Goal: Task Accomplishment & Management: Use online tool/utility

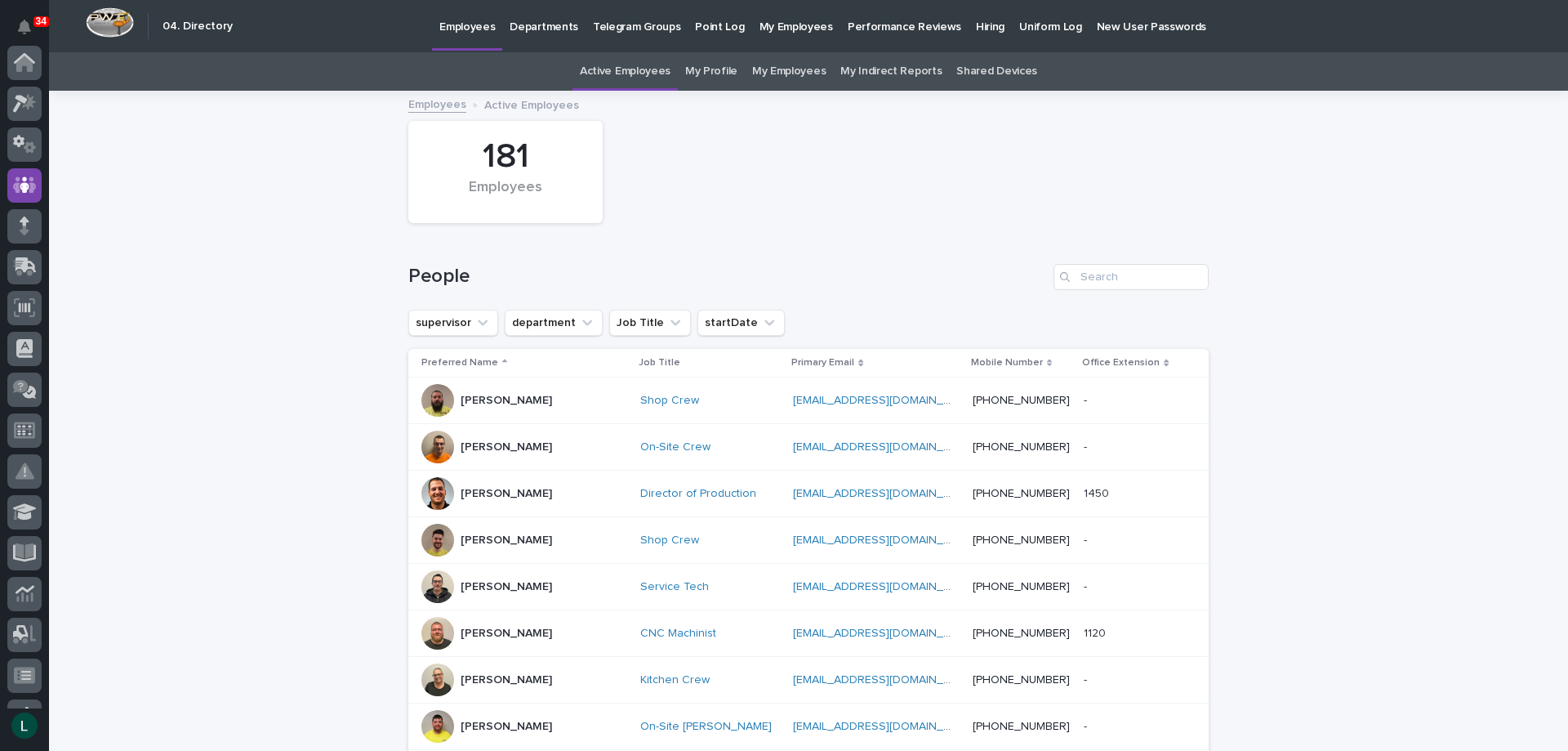
scroll to position [122, 0]
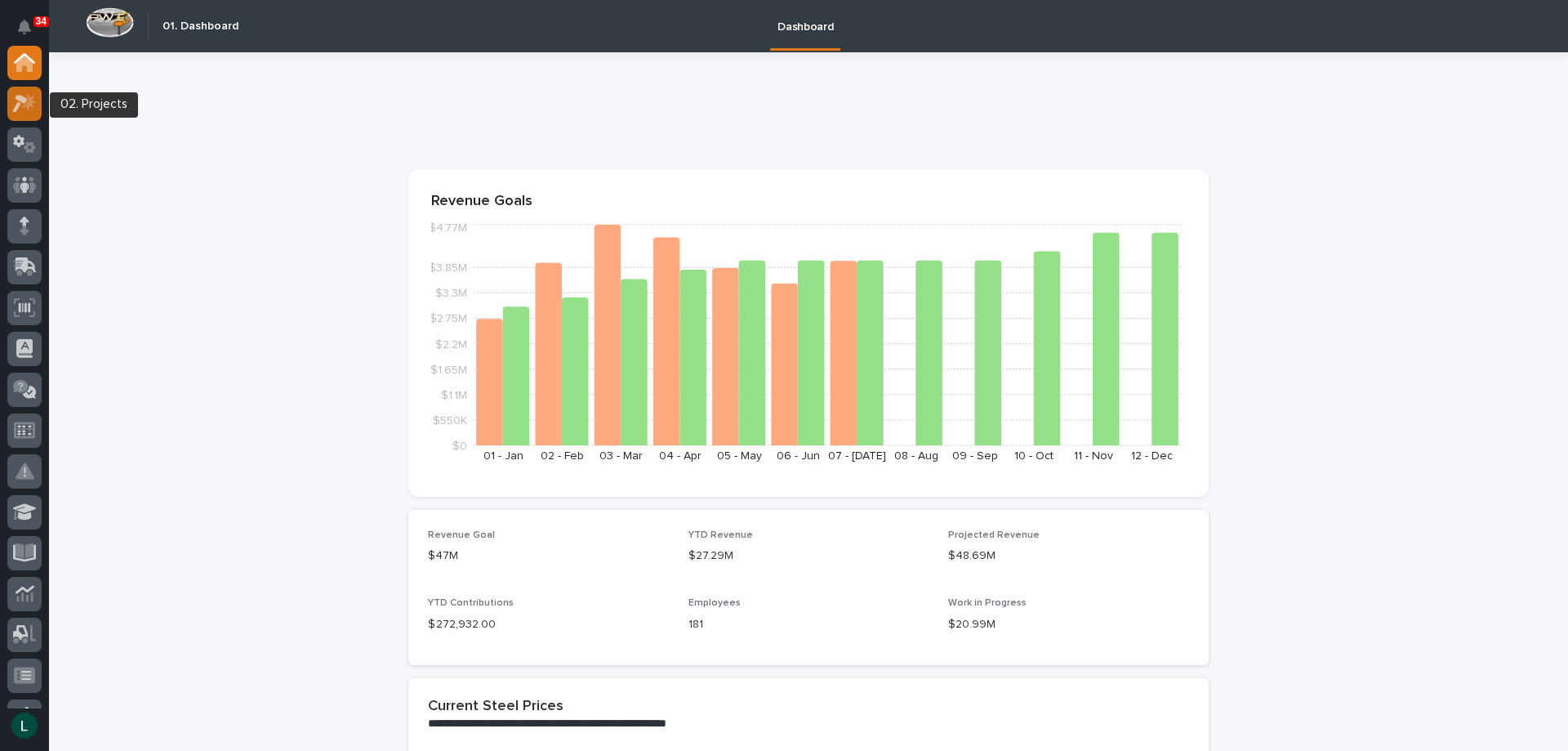
click at [29, 103] on icon at bounding box center [28, 101] width 14 height 16
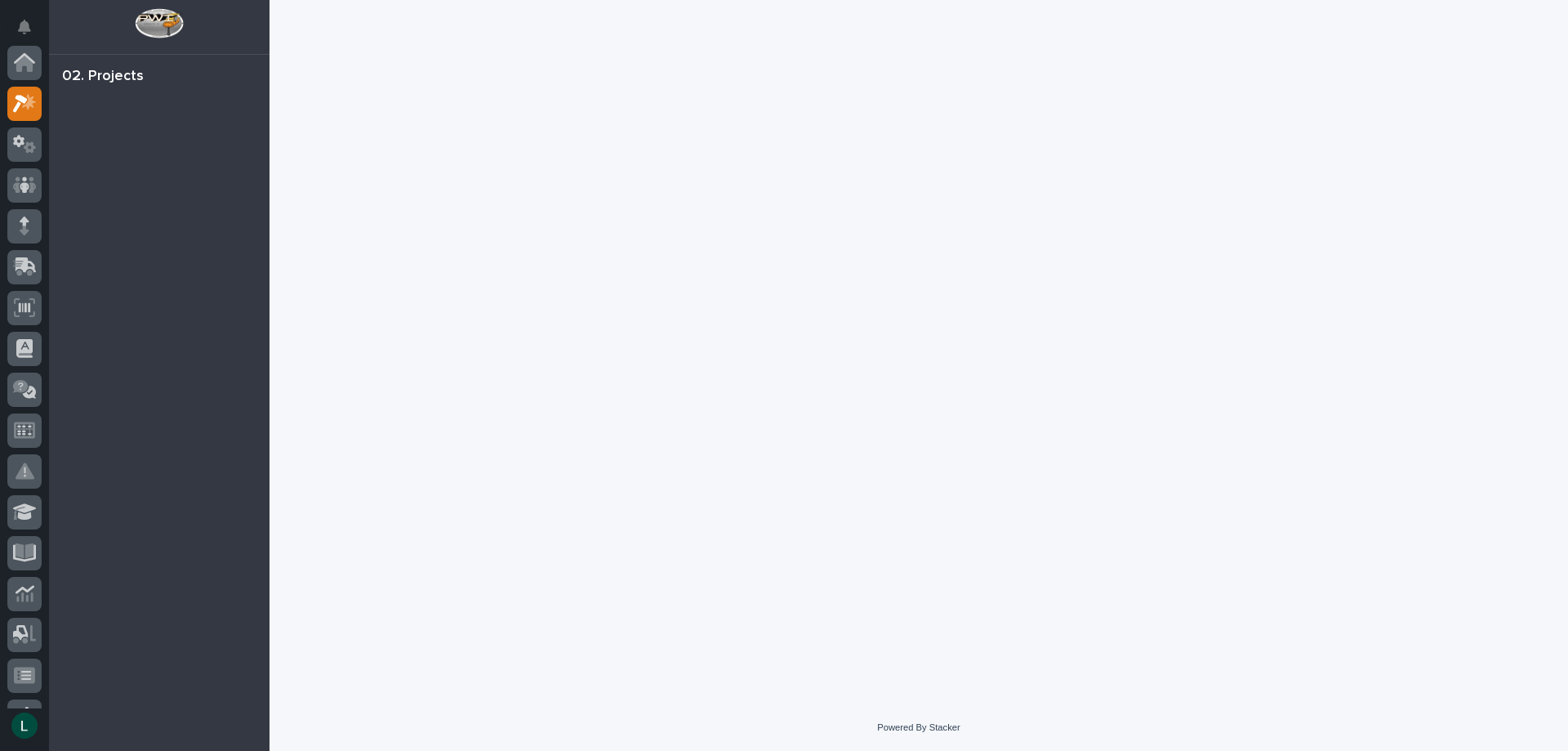
scroll to position [41, 0]
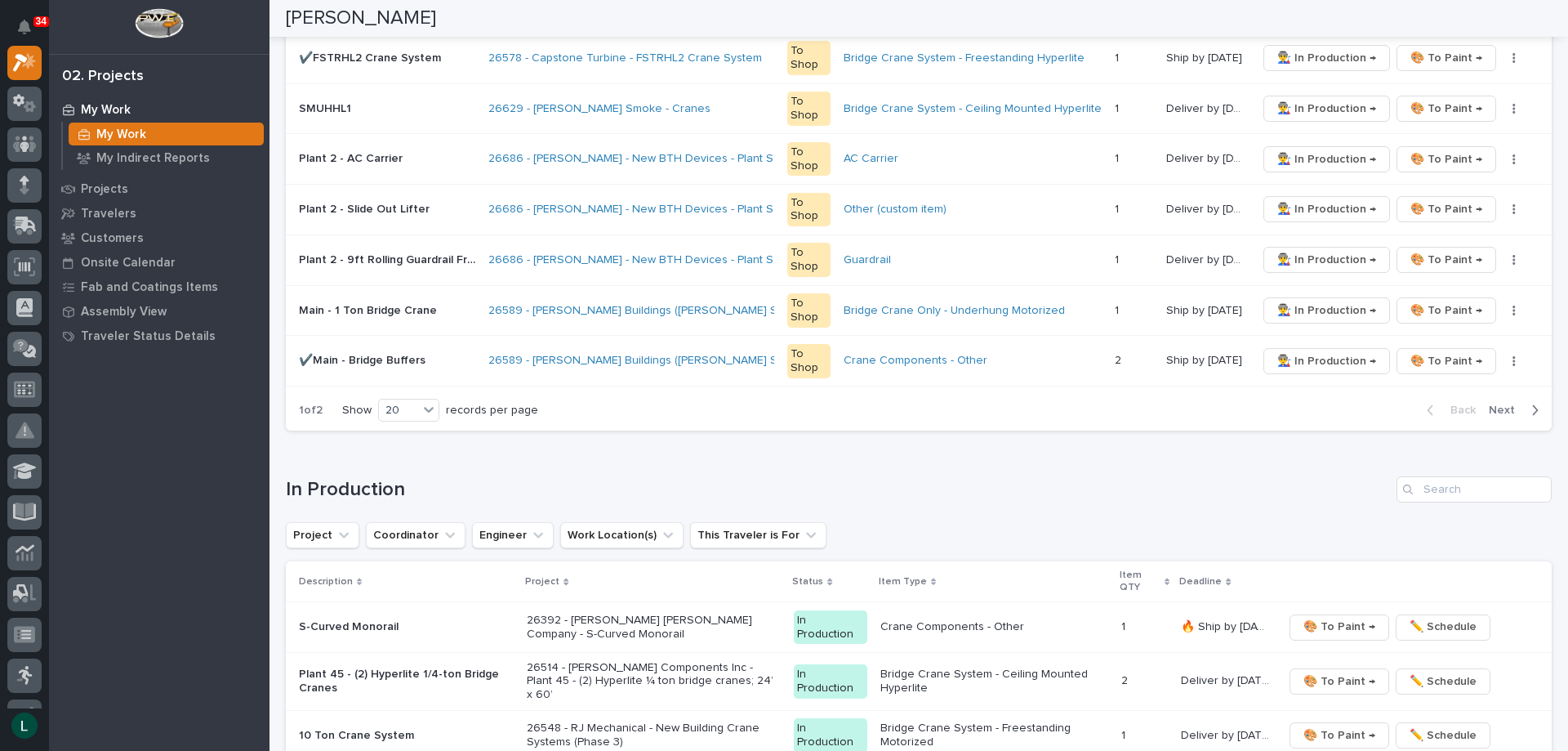
scroll to position [1144, 0]
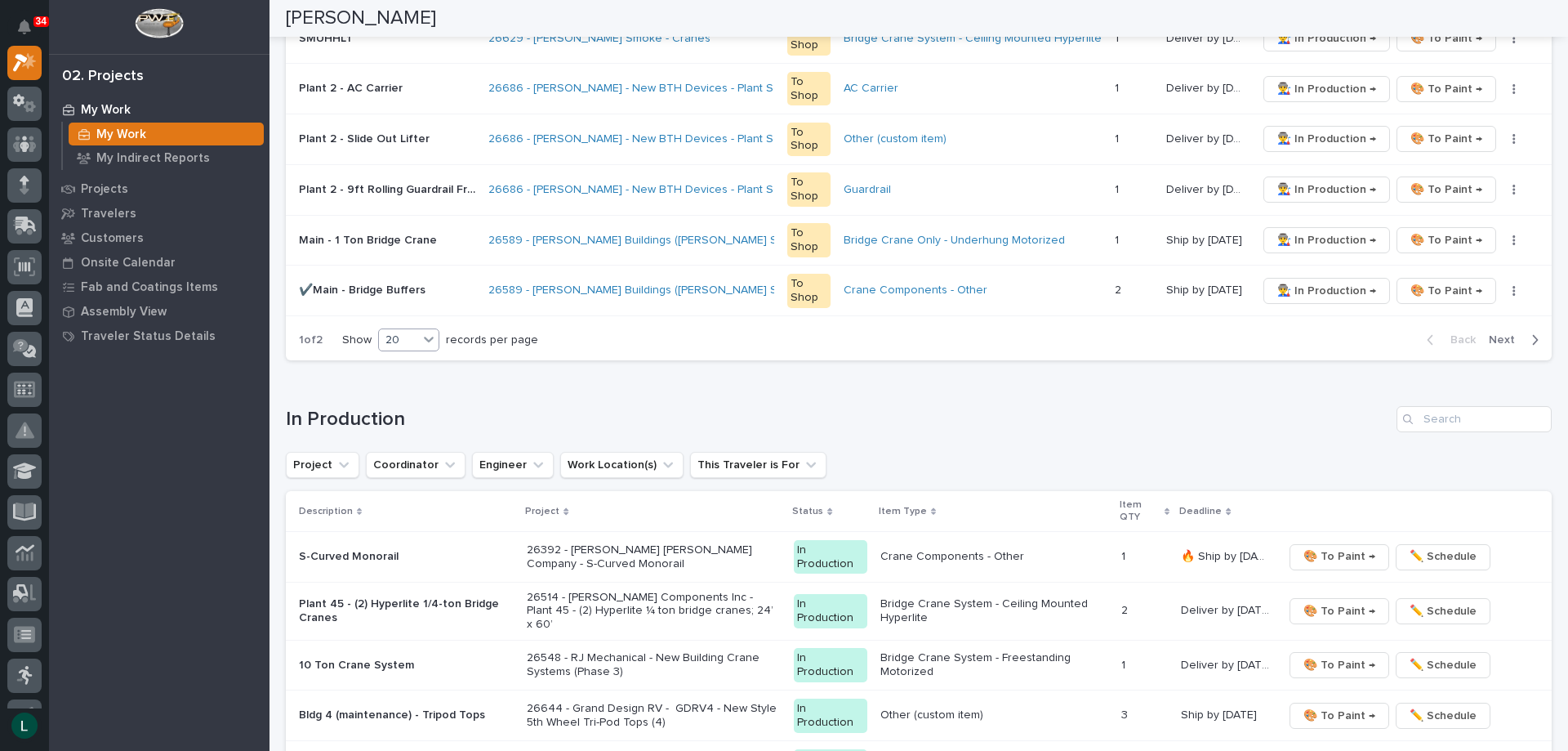
click at [409, 338] on div "20" at bounding box center [398, 340] width 39 height 17
click at [405, 397] on div "30" at bounding box center [411, 401] width 60 height 20
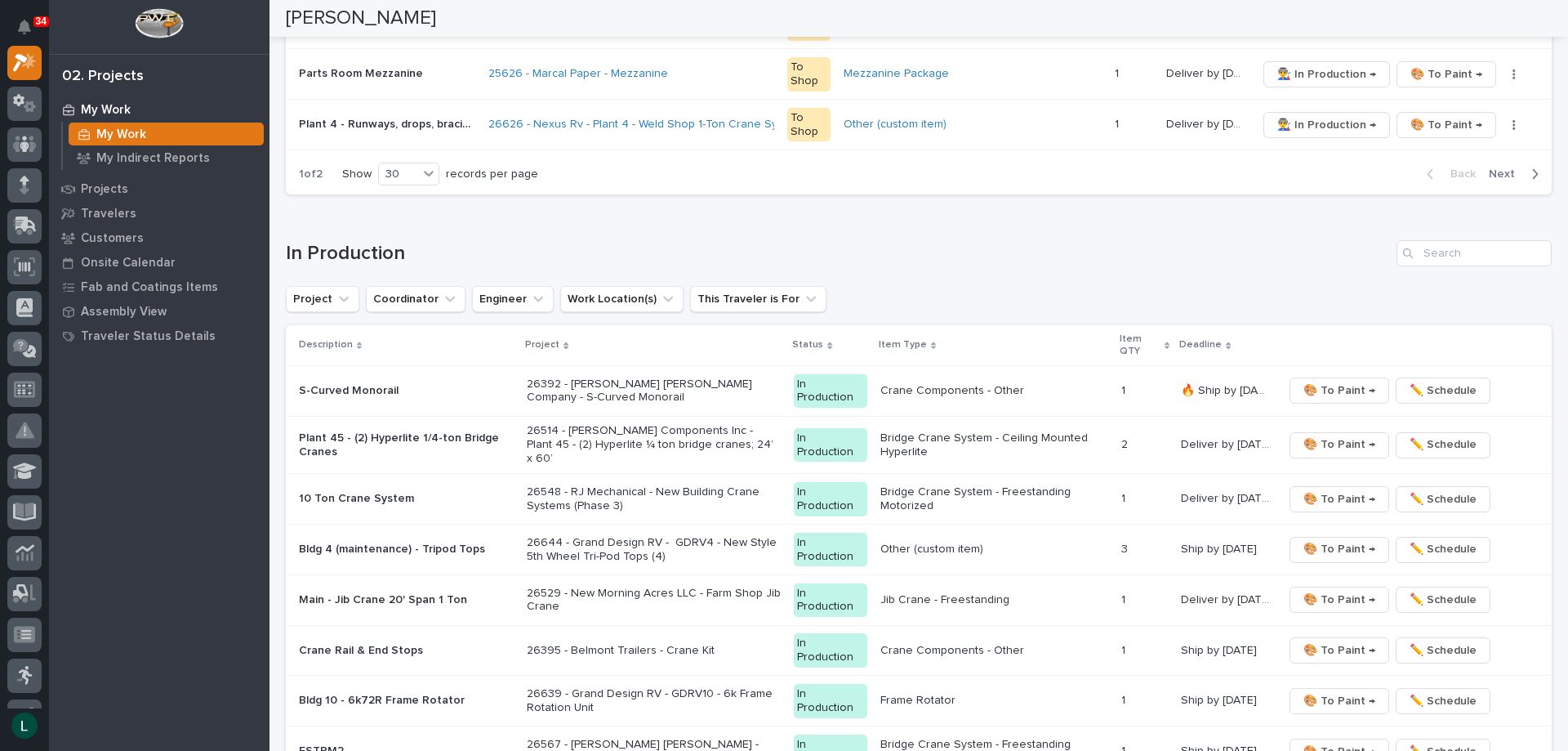
scroll to position [1804, 0]
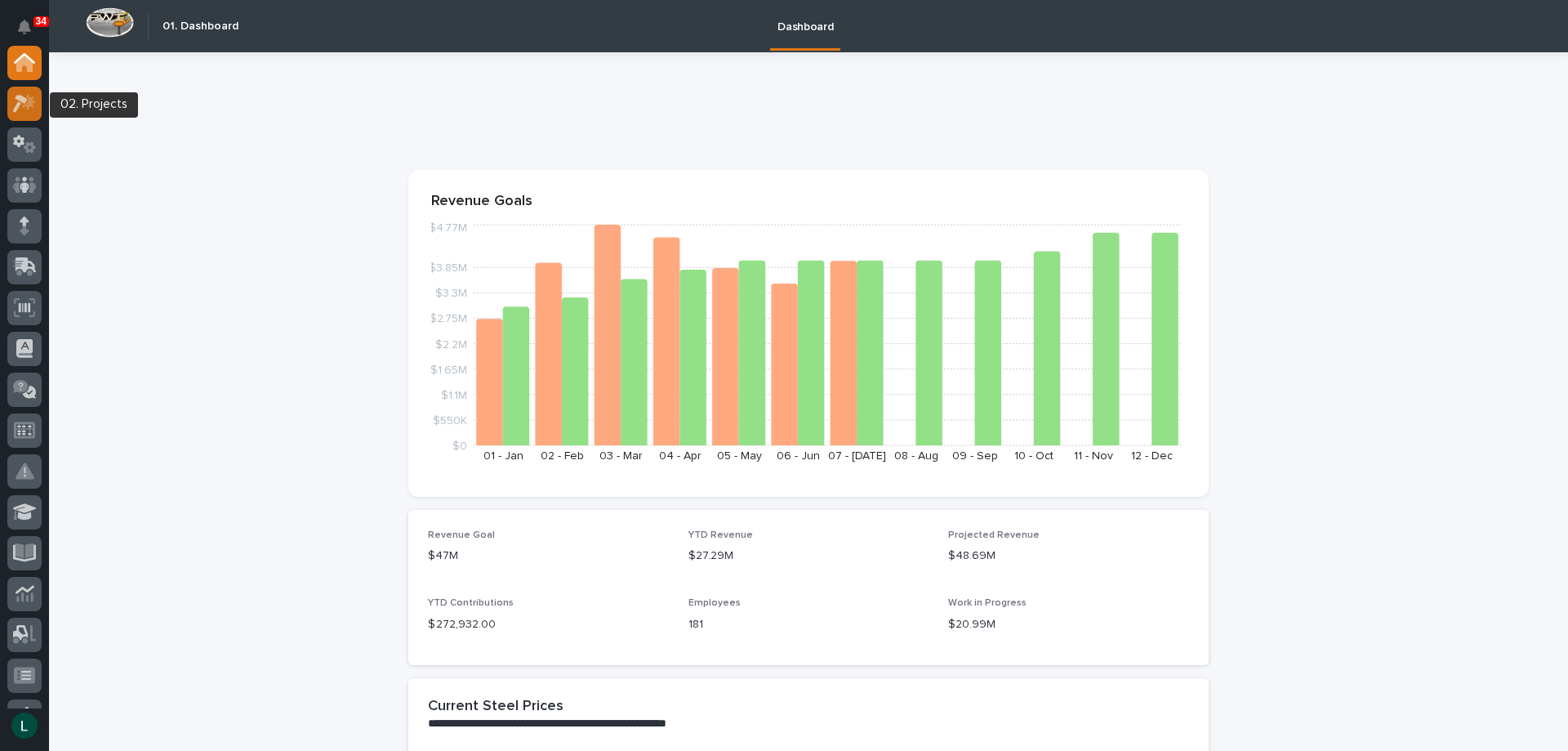
click at [21, 100] on icon at bounding box center [20, 104] width 14 height 18
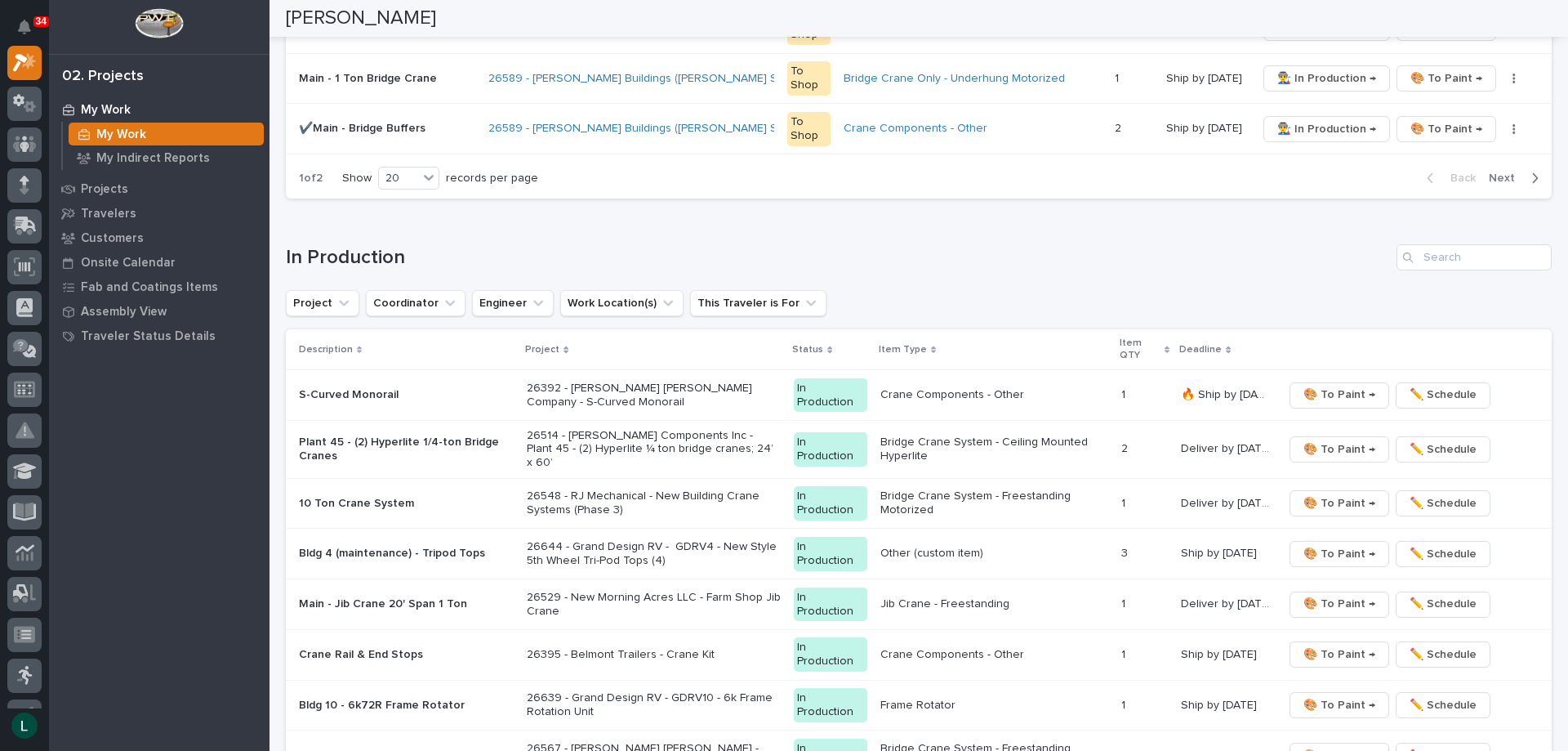
scroll to position [1470, 0]
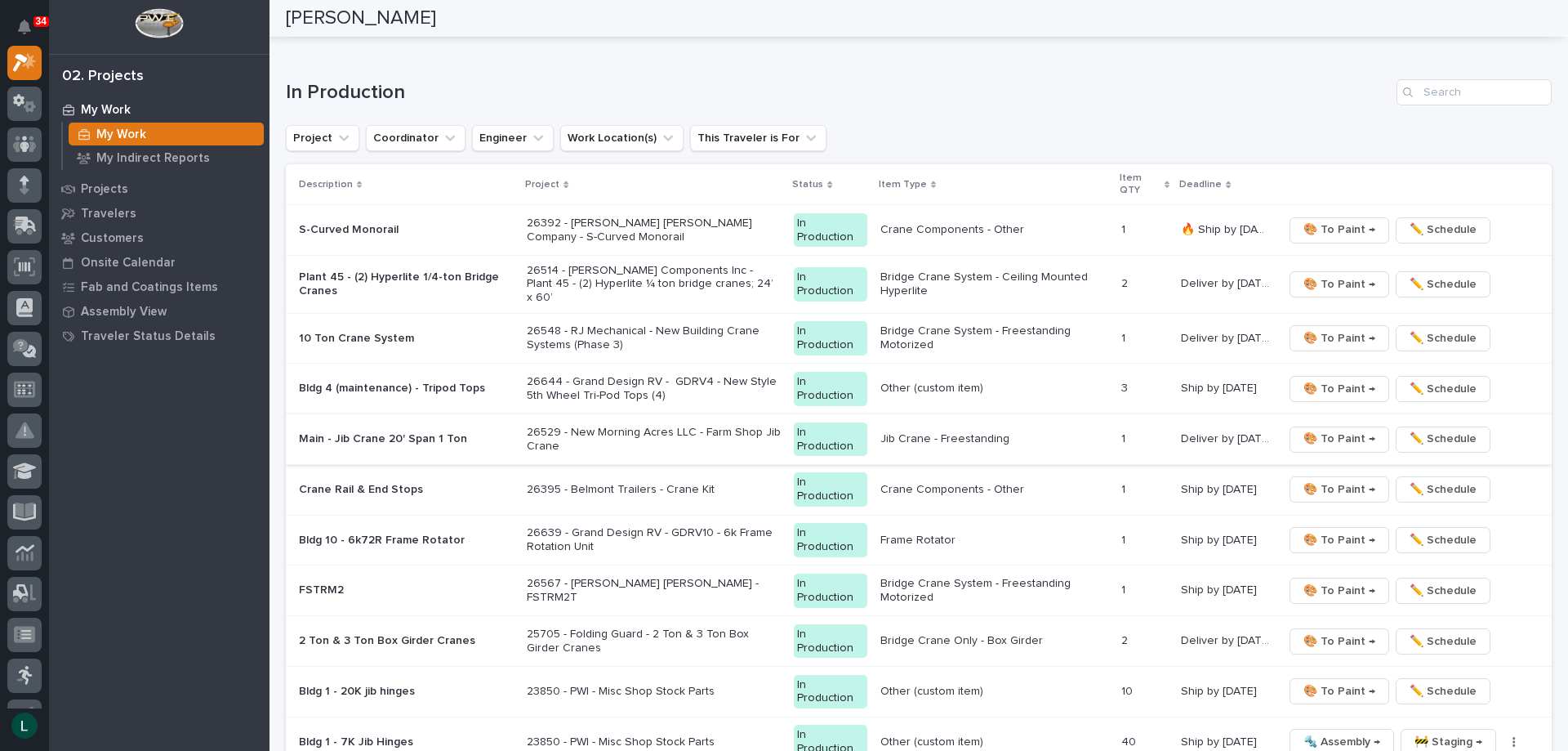
click at [1313, 429] on span "🎨 To Paint →" at bounding box center [1339, 439] width 71 height 20
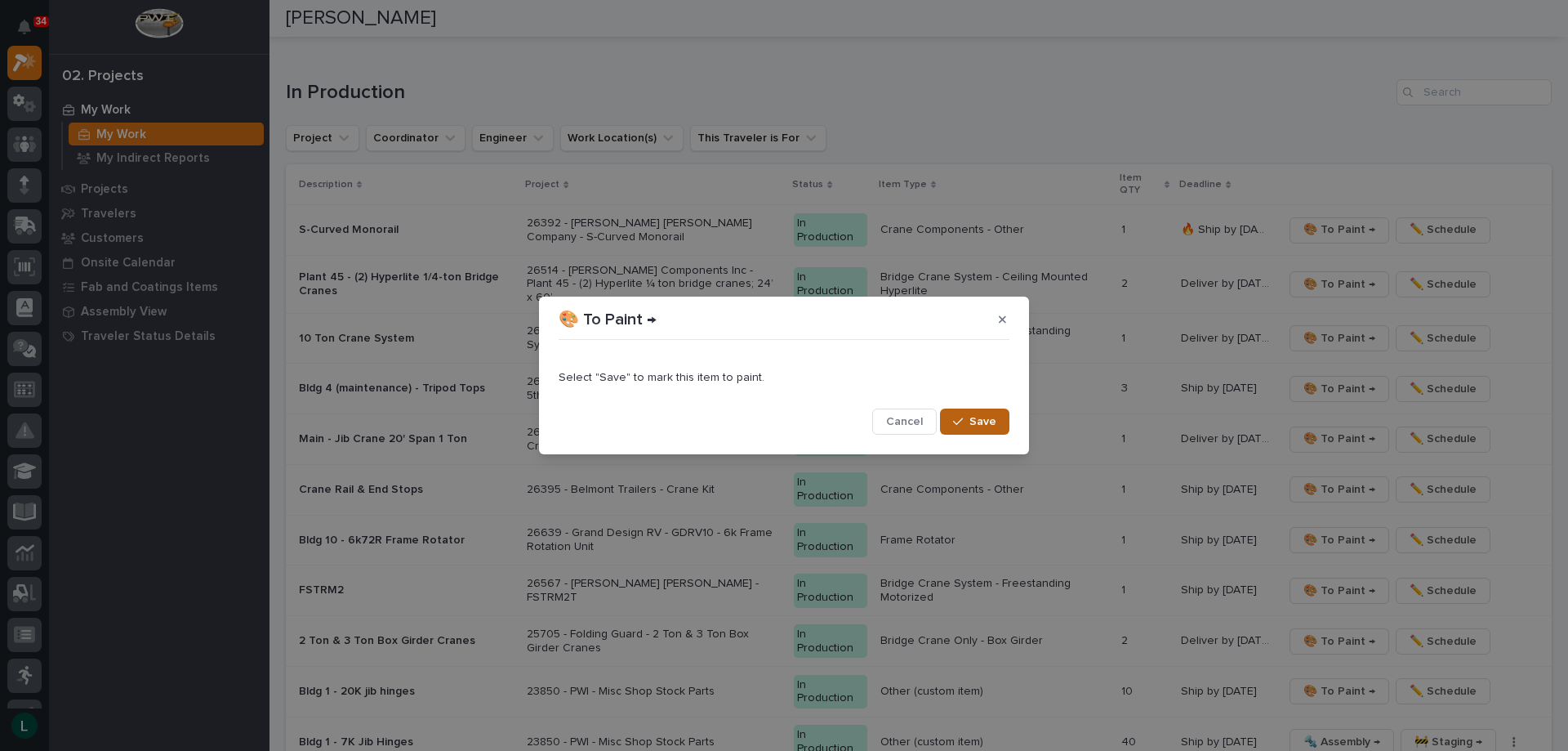
click at [984, 423] on span "Save" at bounding box center [984, 422] width 27 height 14
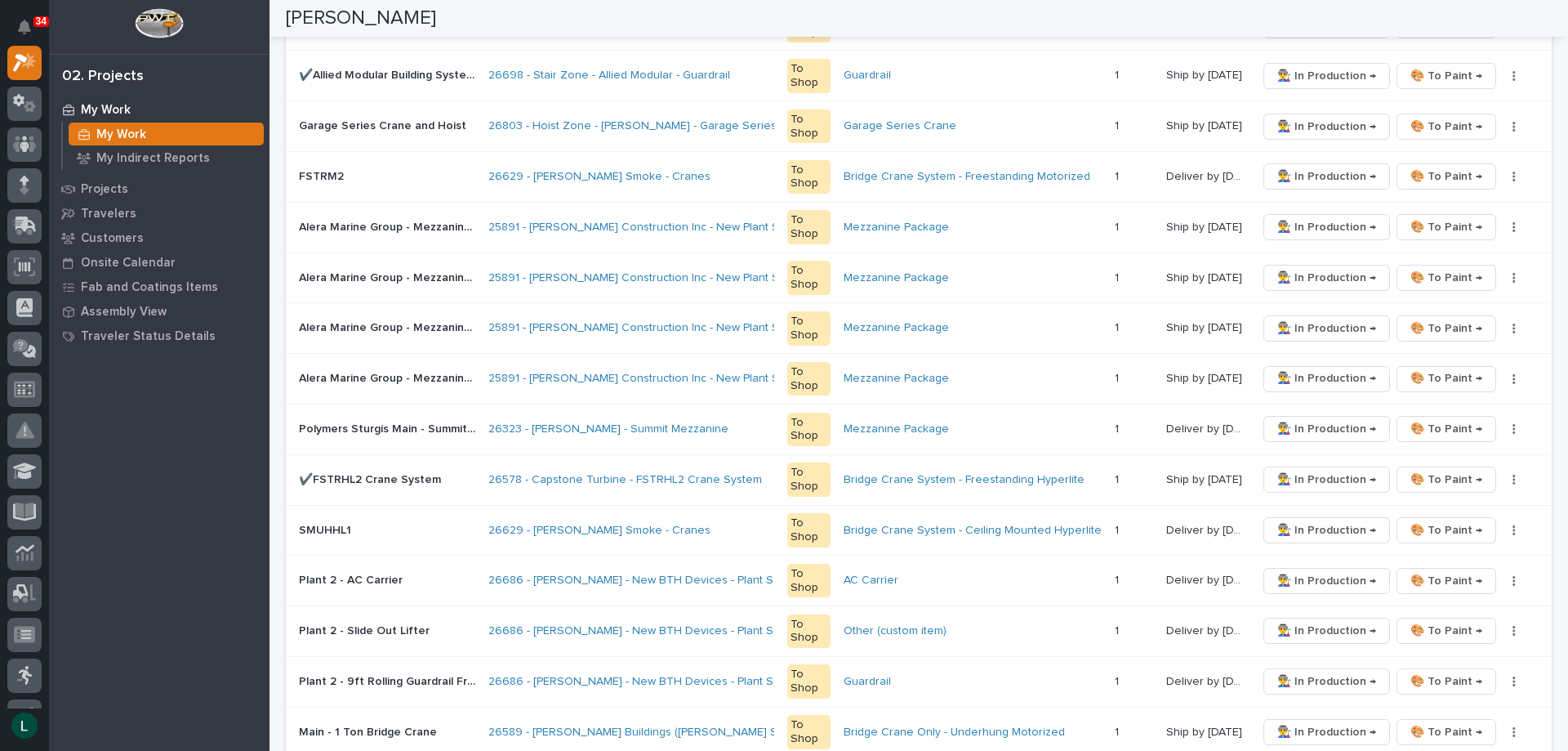
scroll to position [653, 0]
click at [1299, 424] on span "👨‍🏭 In Production →" at bounding box center [1326, 427] width 99 height 20
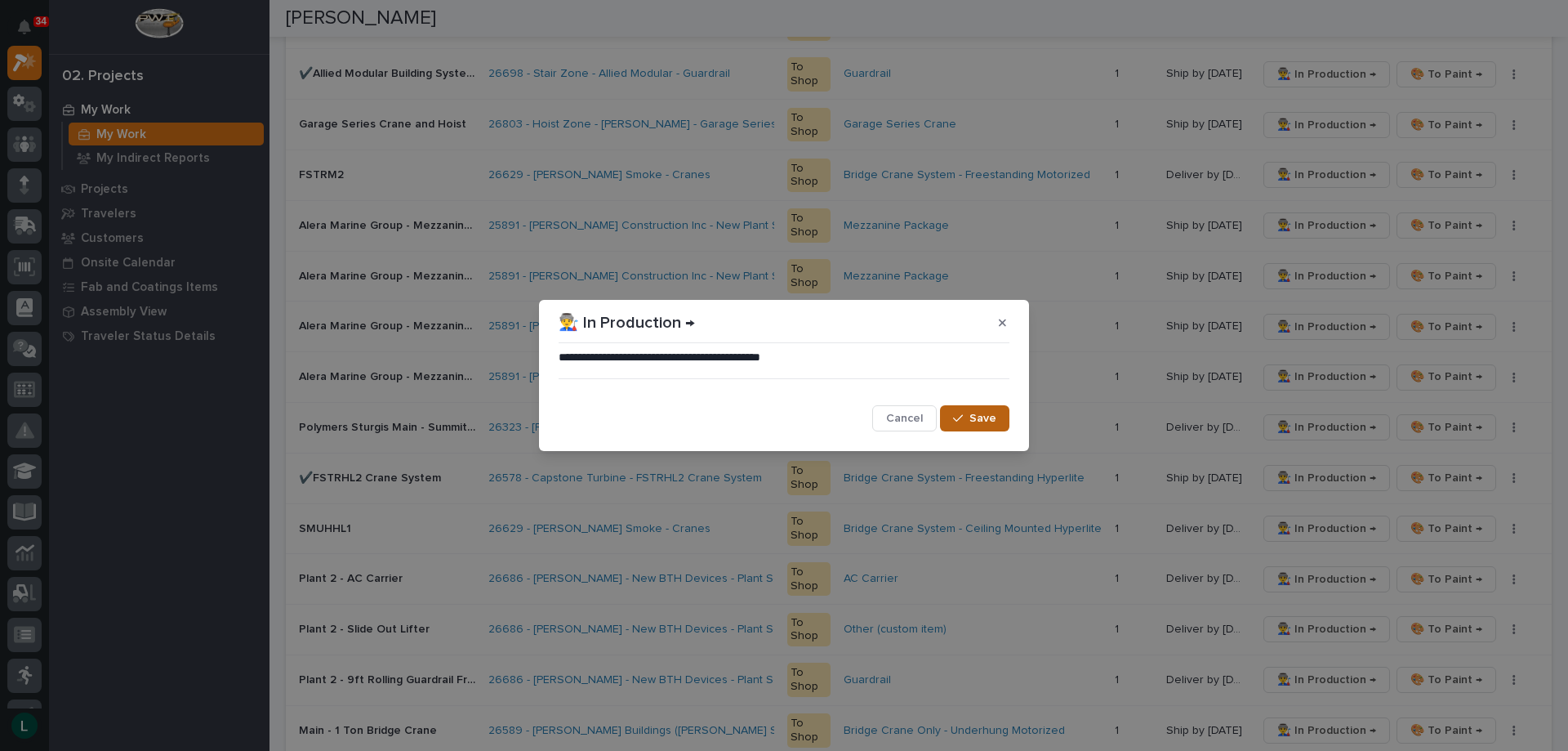
click at [976, 415] on span "Save" at bounding box center [984, 418] width 27 height 14
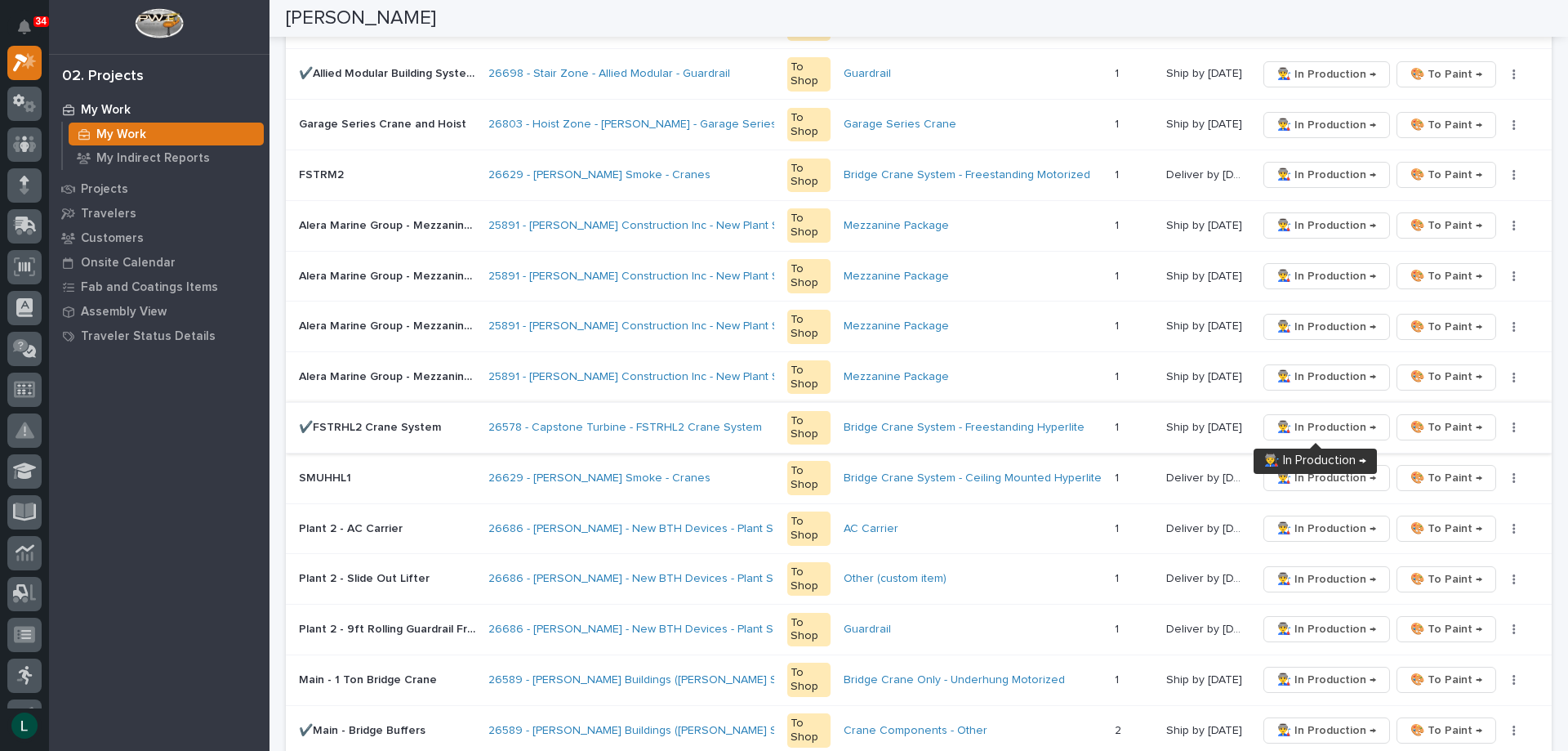
click at [1324, 419] on span "👨‍🏭 In Production →" at bounding box center [1326, 427] width 99 height 20
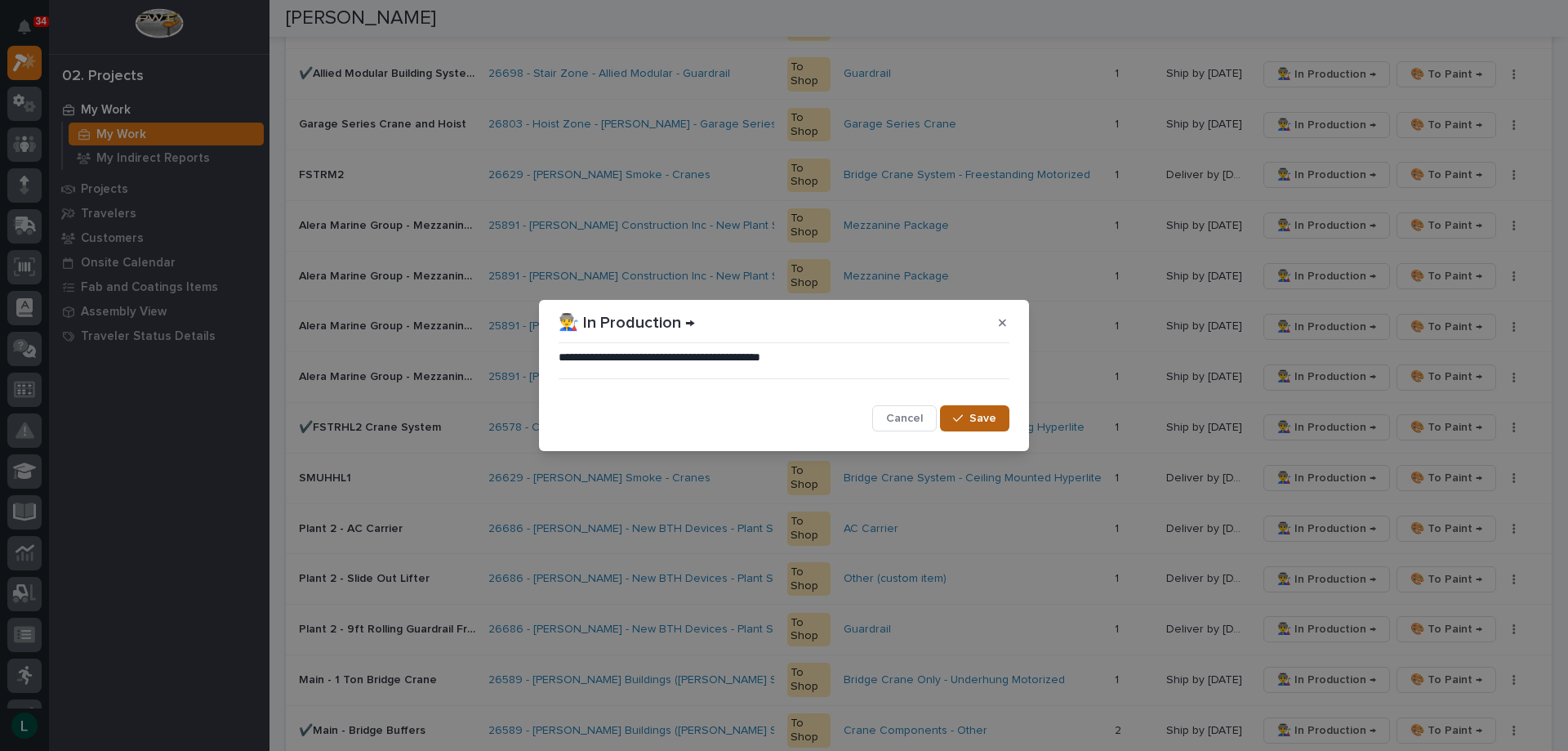
click at [975, 420] on span "Save" at bounding box center [984, 418] width 27 height 14
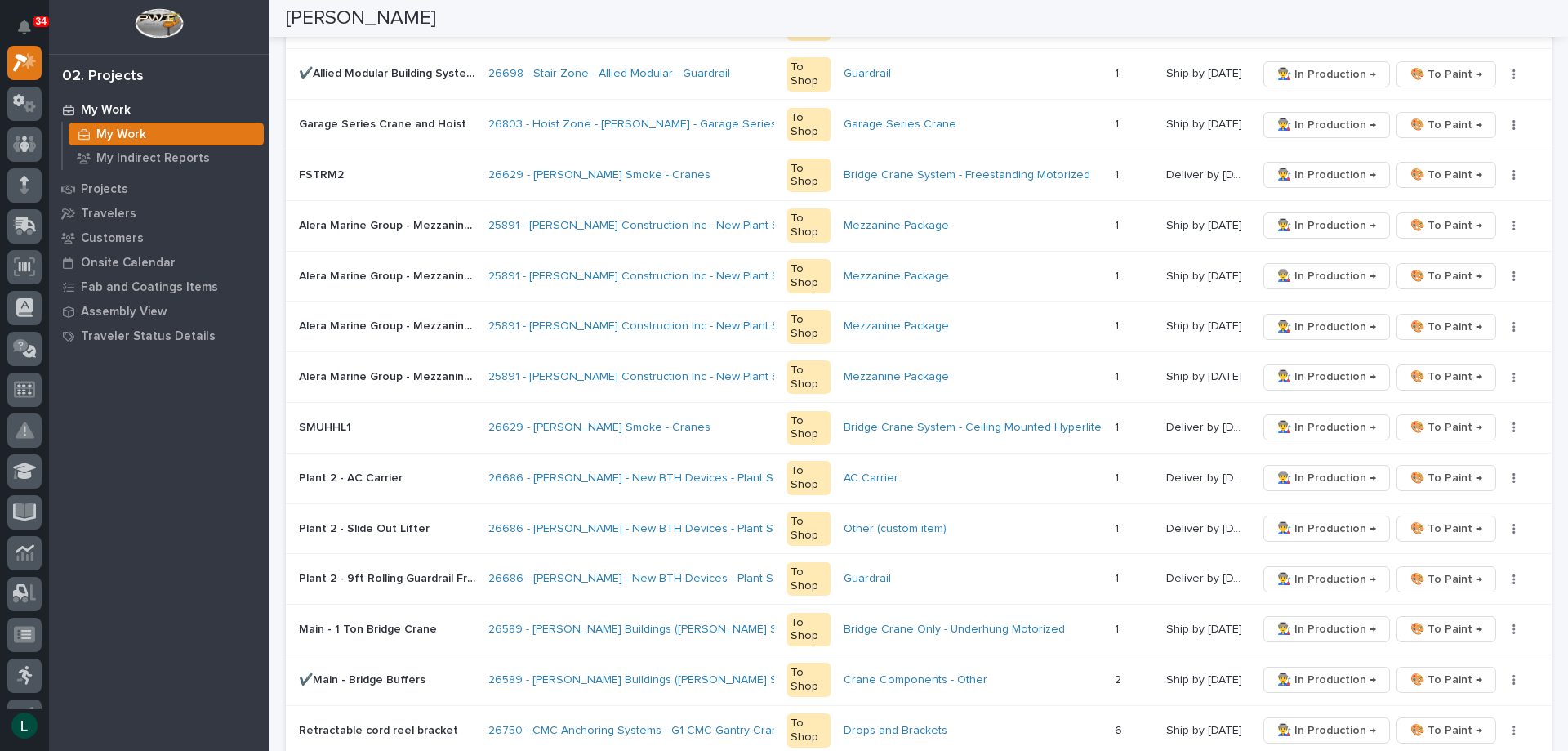
scroll to position [0, 0]
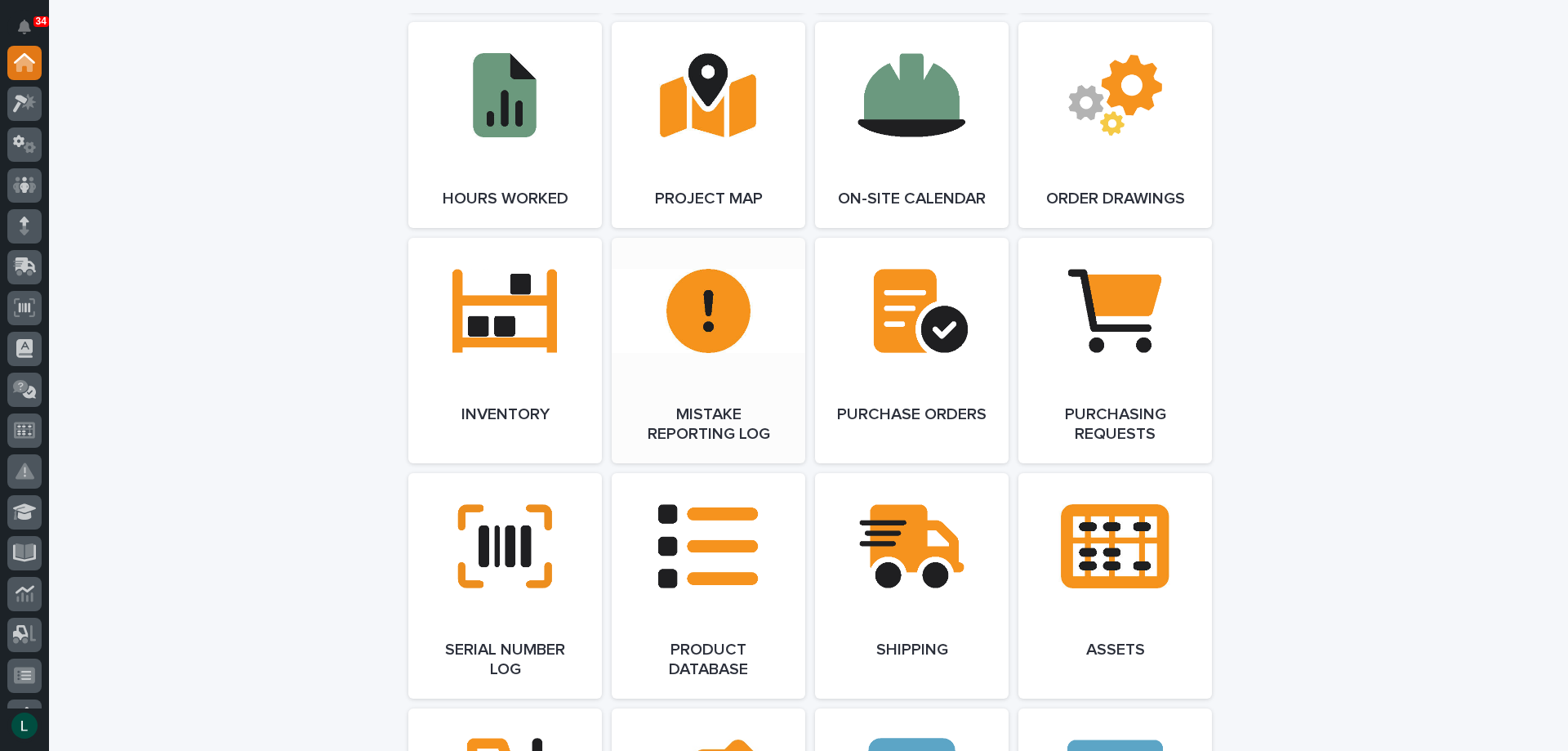
scroll to position [1716, 0]
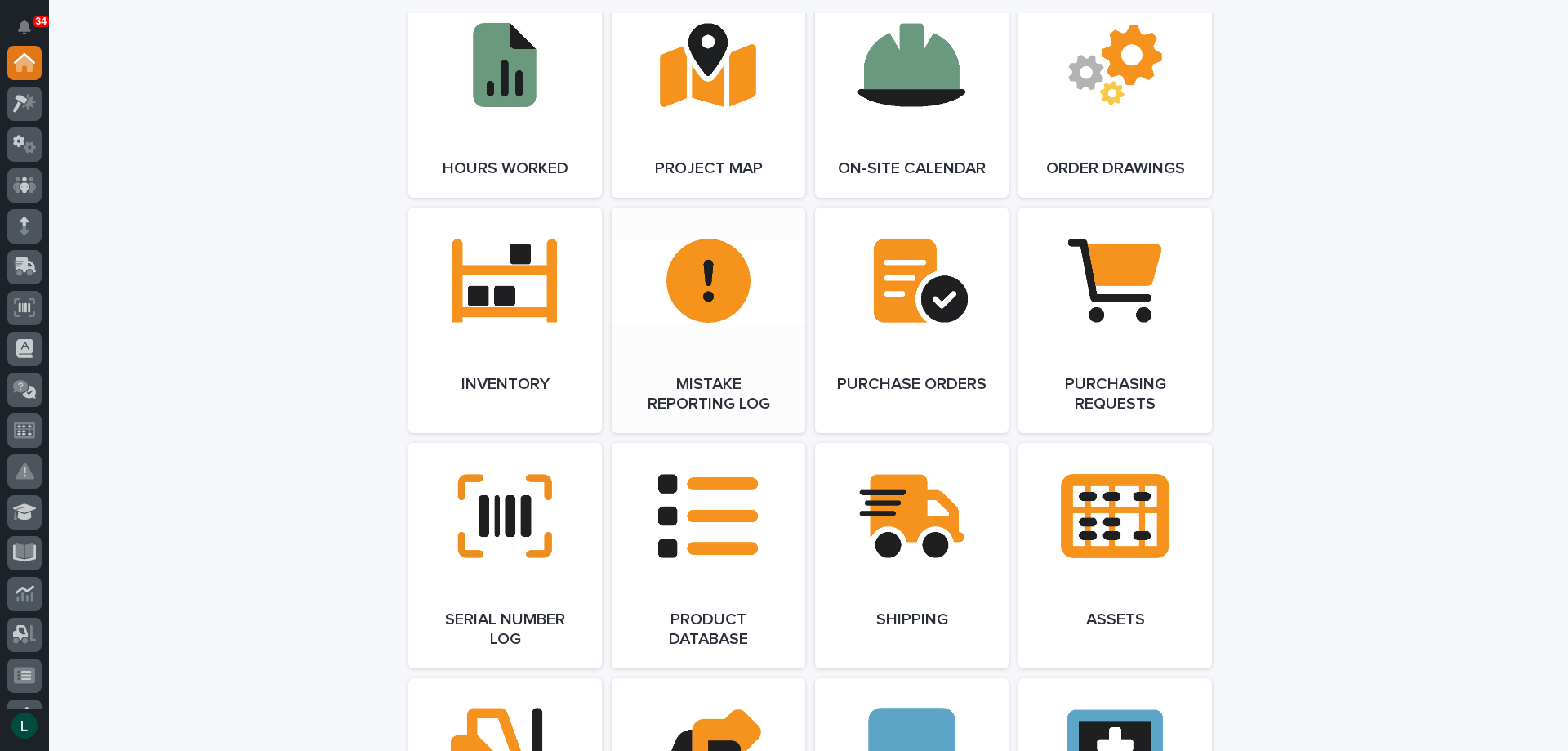
click at [706, 281] on link "Open Link" at bounding box center [708, 319] width 194 height 225
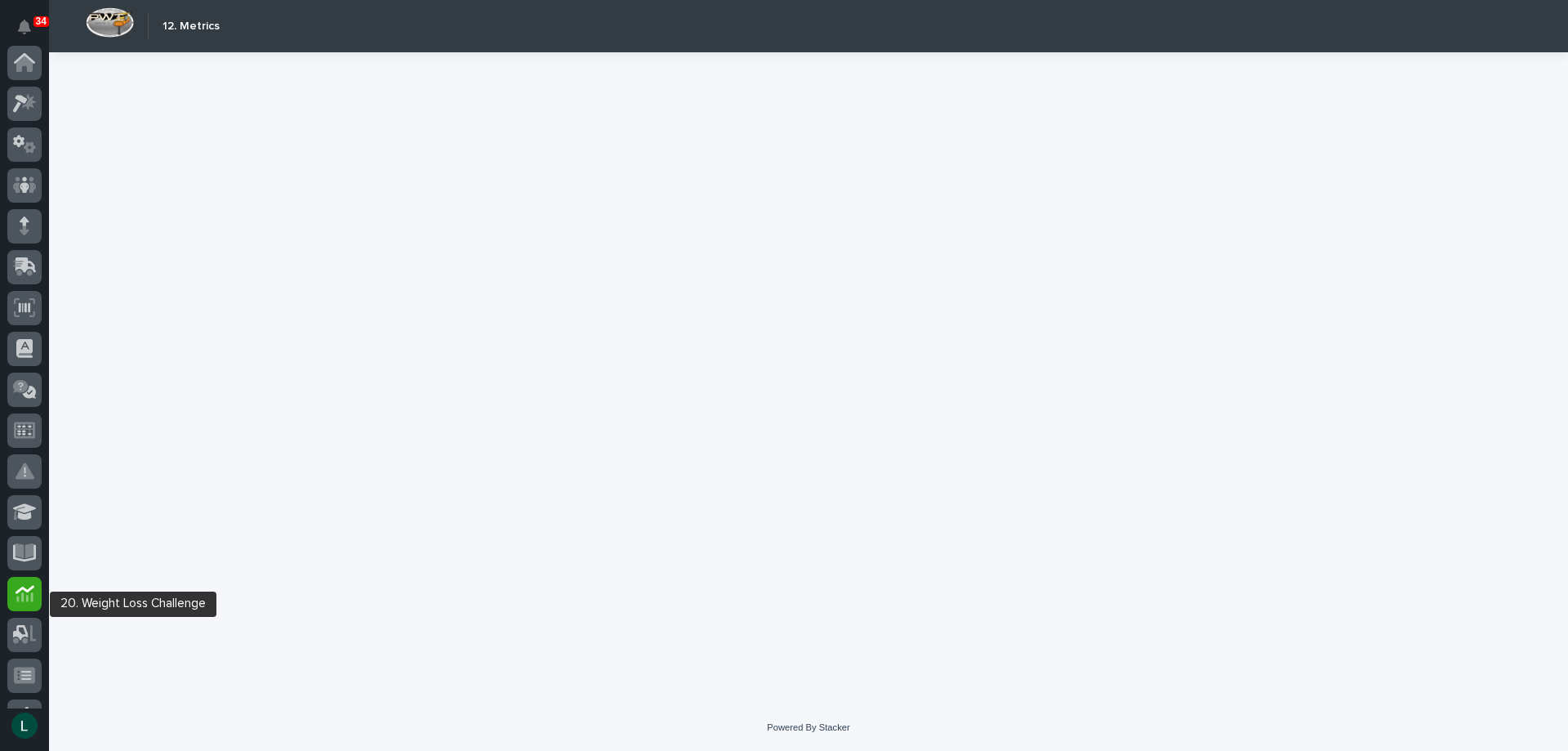
scroll to position [236, 0]
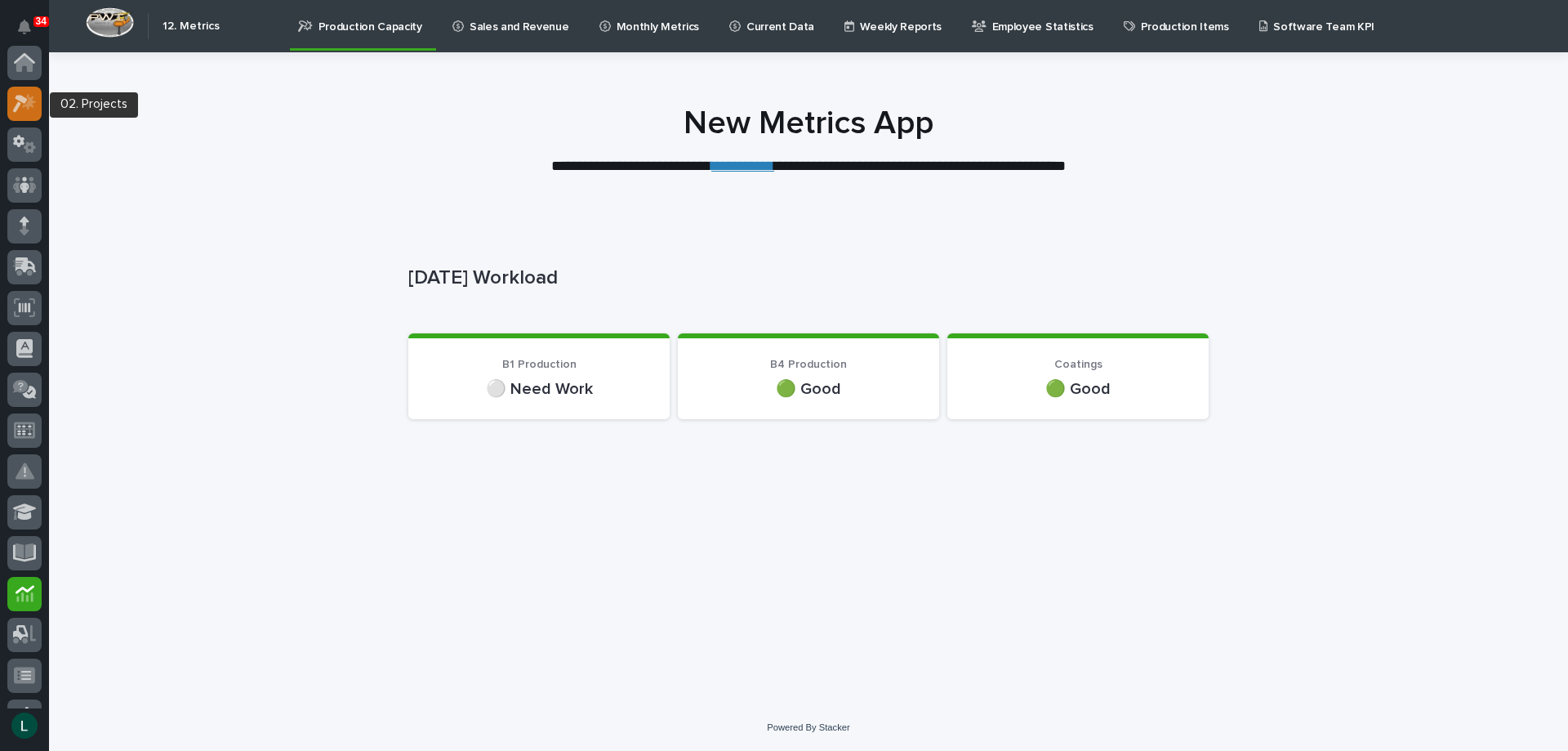
click at [25, 102] on icon at bounding box center [20, 104] width 14 height 18
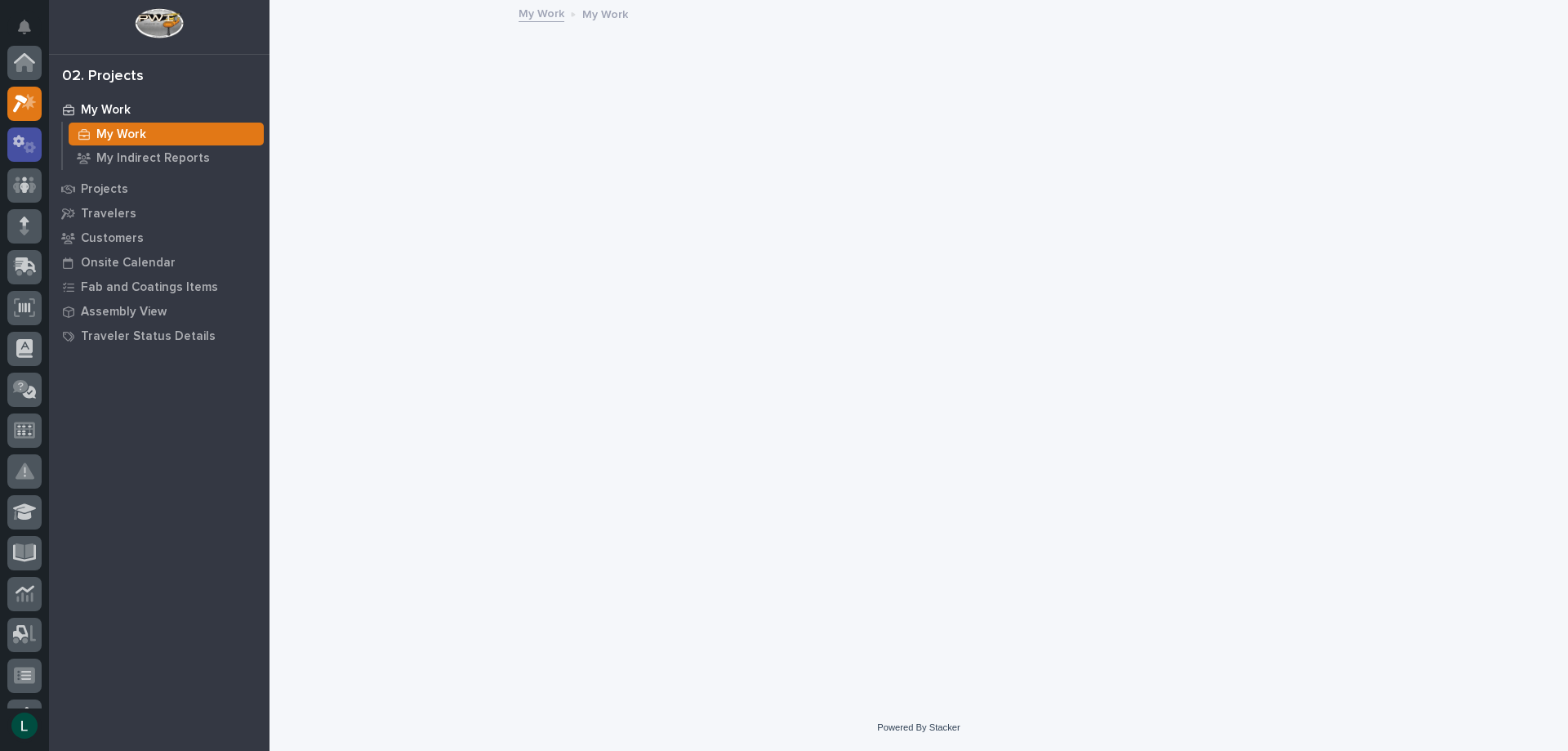
scroll to position [41, 0]
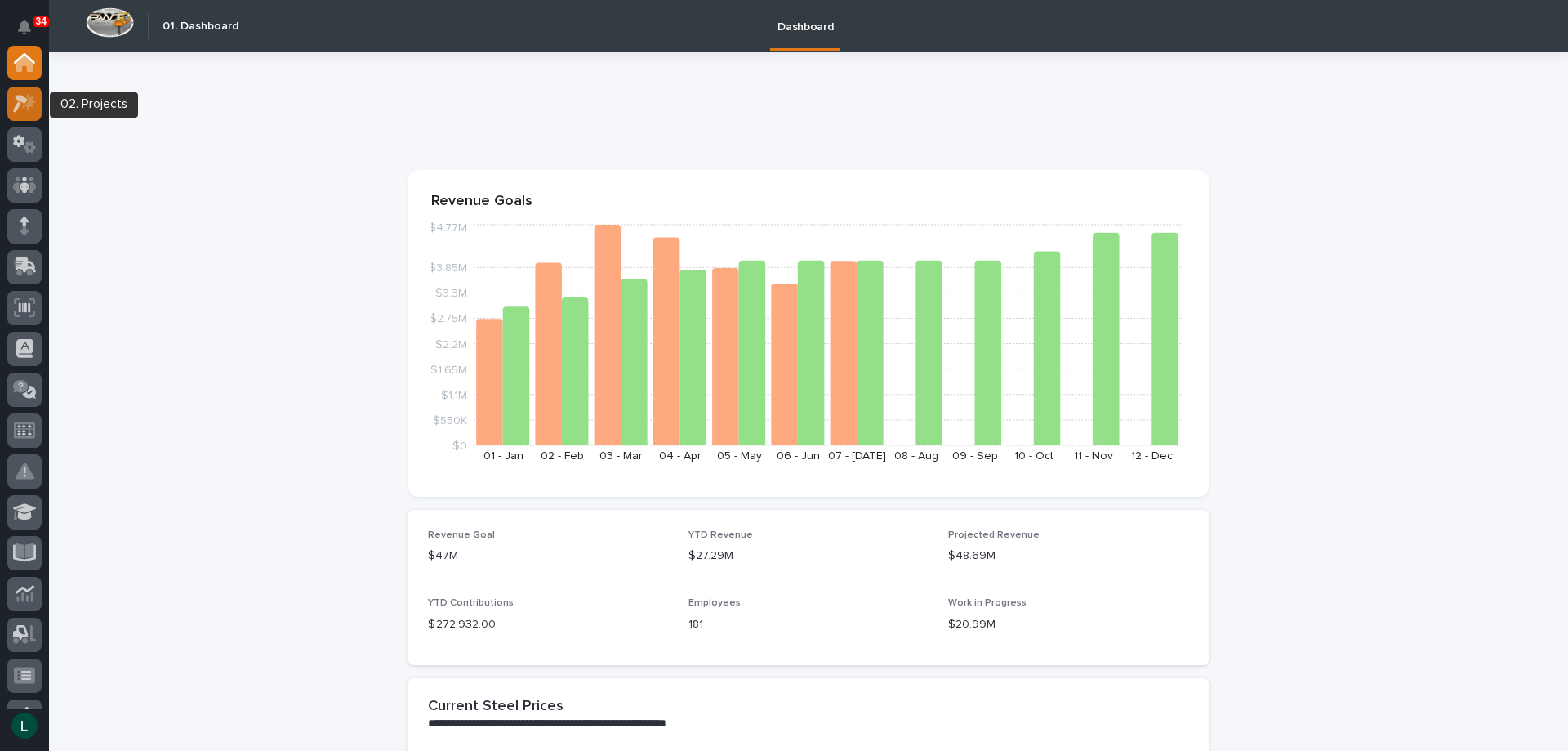
click at [27, 98] on icon at bounding box center [24, 103] width 24 height 19
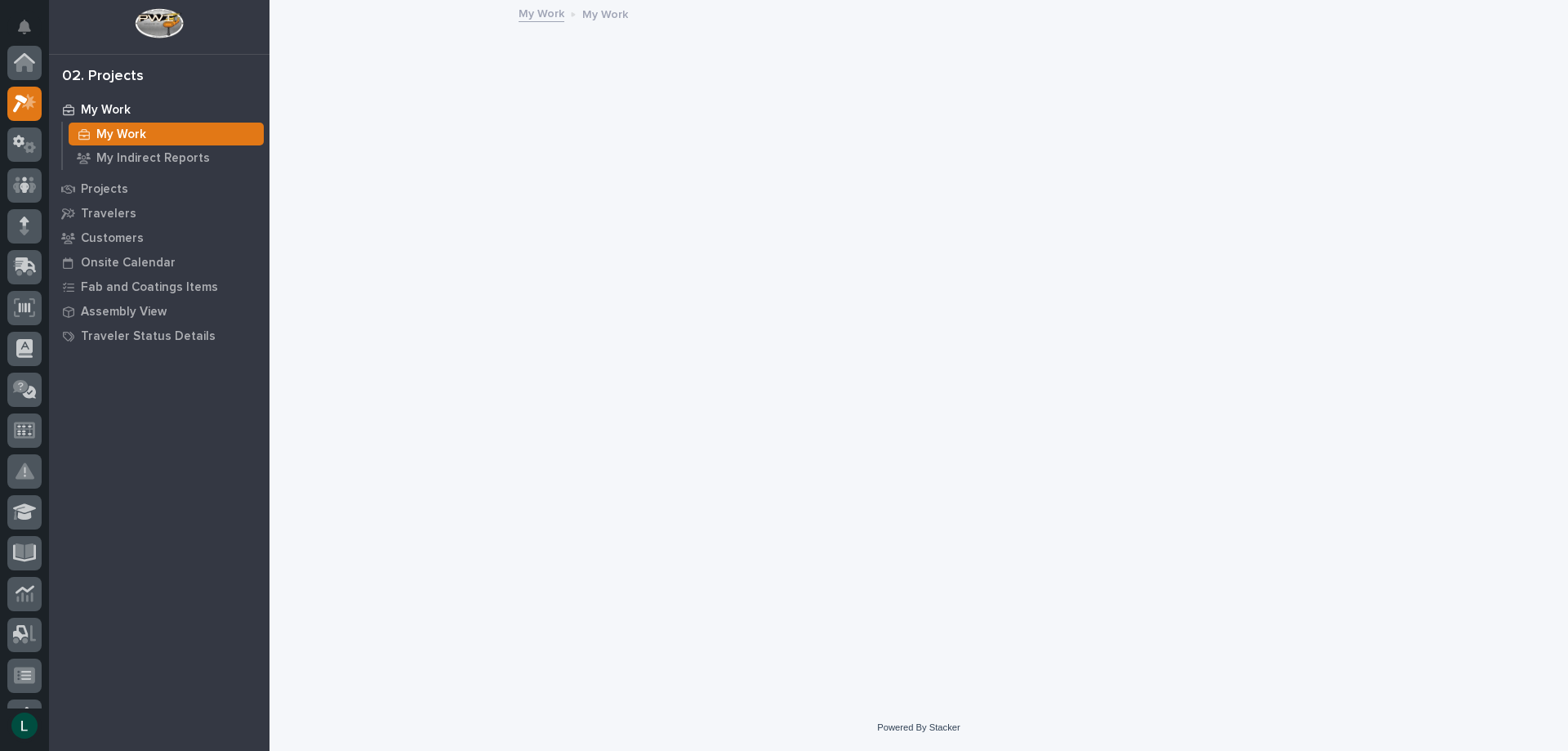
scroll to position [41, 0]
